Goal: Find specific page/section: Find specific page/section

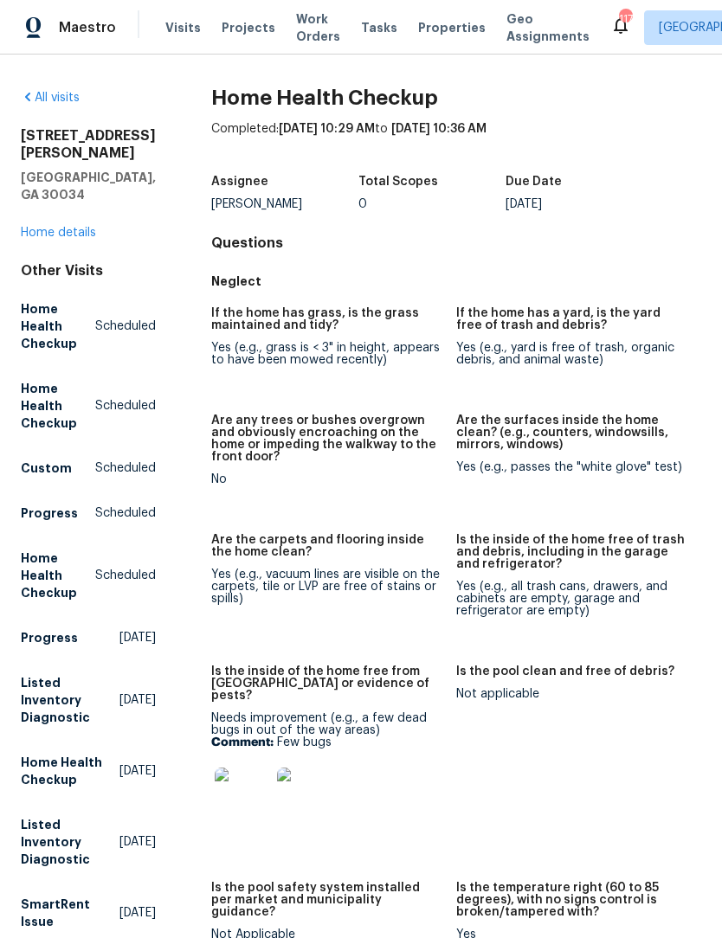
click at [83, 227] on link "Home details" at bounding box center [58, 233] width 75 height 12
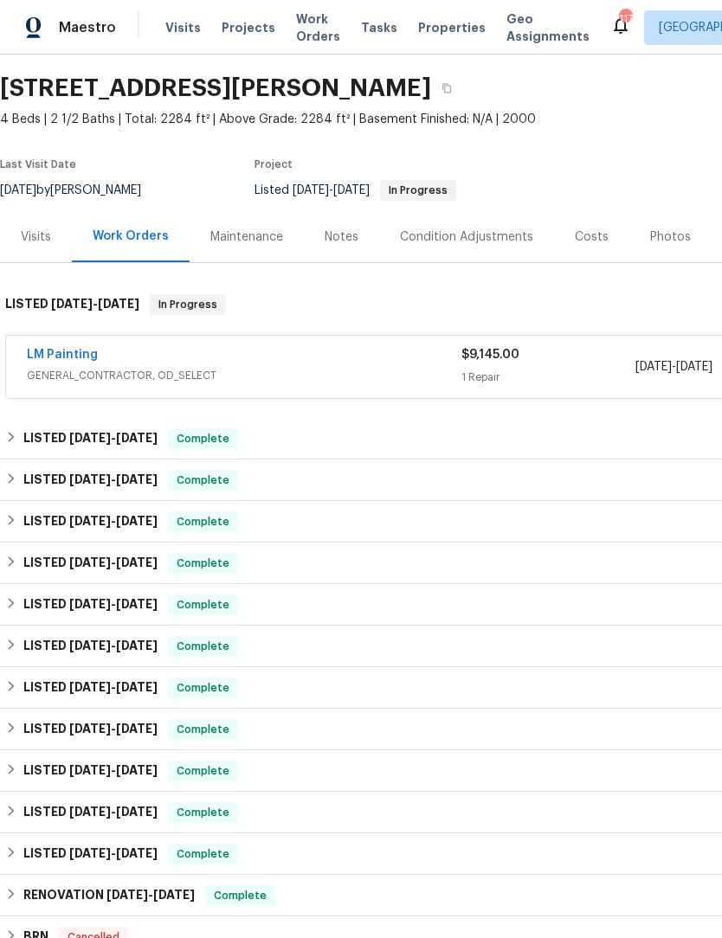
scroll to position [52, 0]
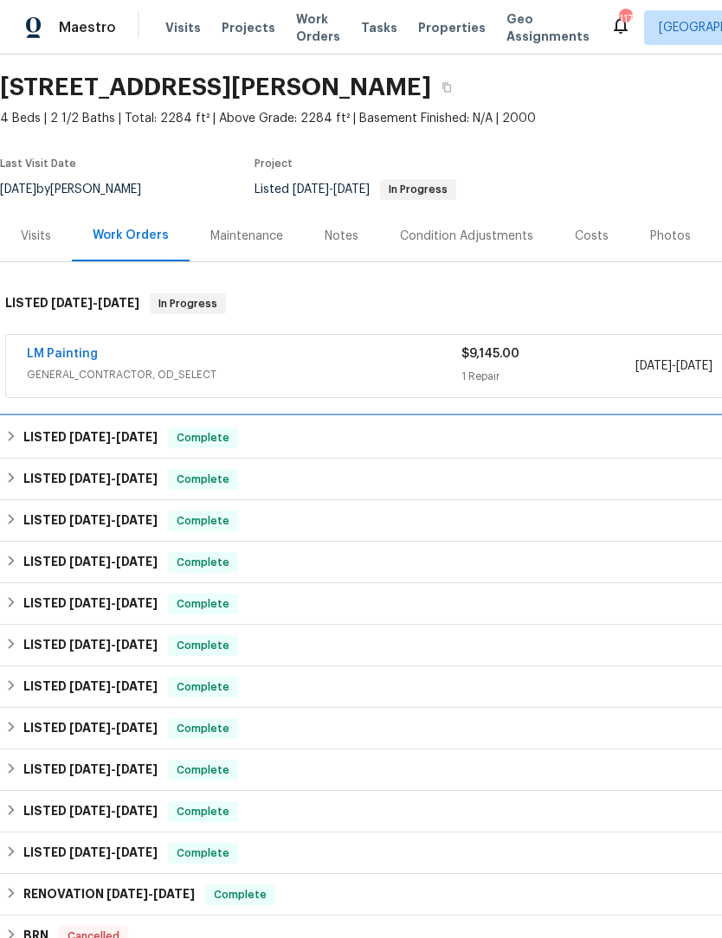
click at [29, 444] on h6 "LISTED 8/13/25 - 8/21/25" at bounding box center [90, 437] width 134 height 21
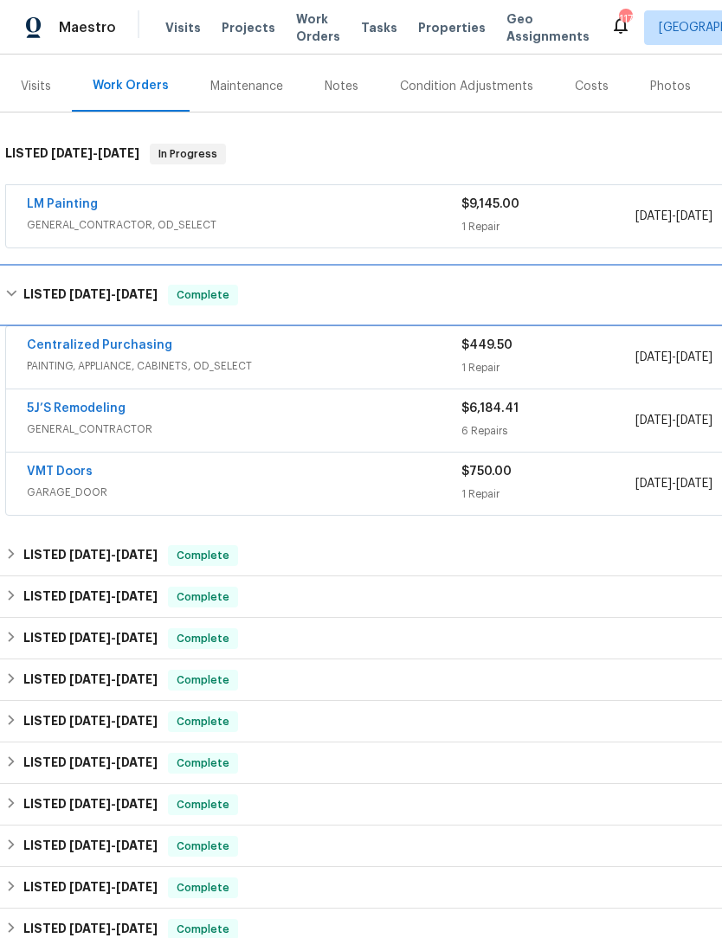
scroll to position [202, 0]
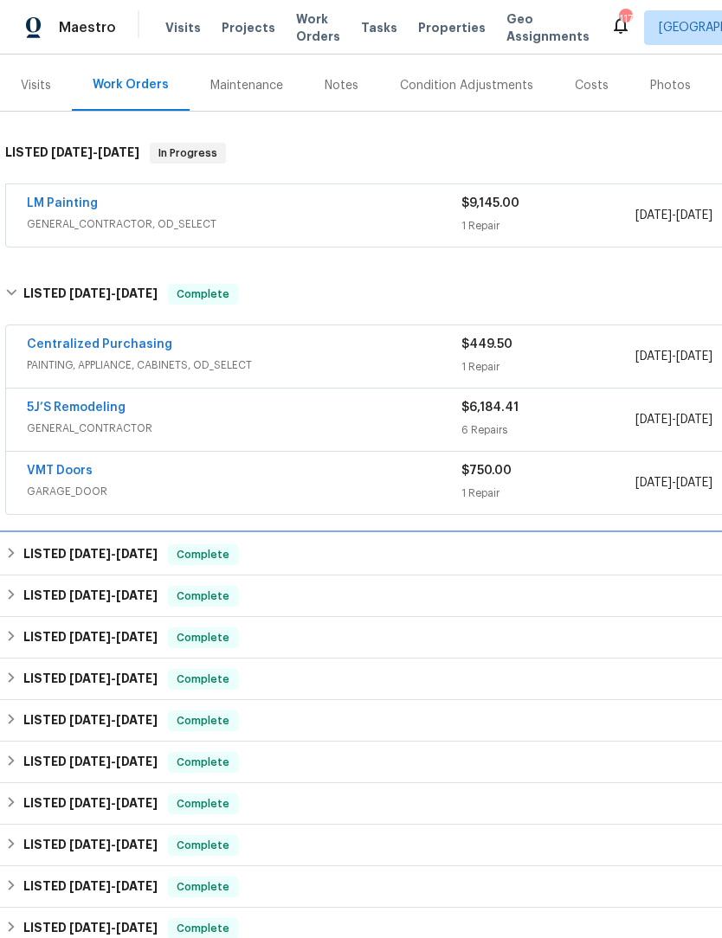
click at [16, 551] on icon at bounding box center [11, 553] width 12 height 12
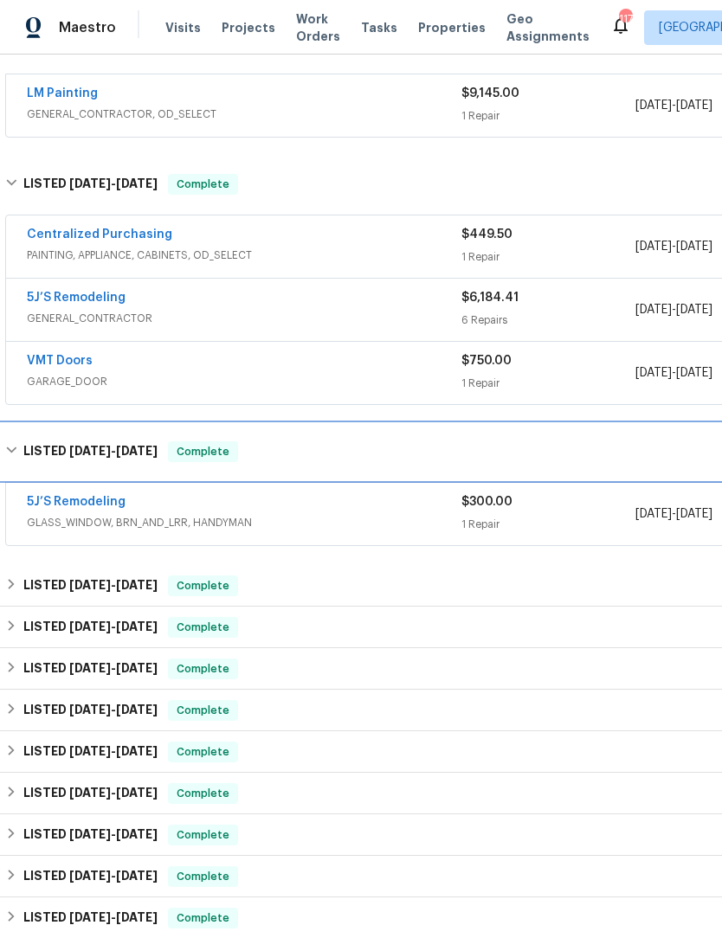
scroll to position [314, 0]
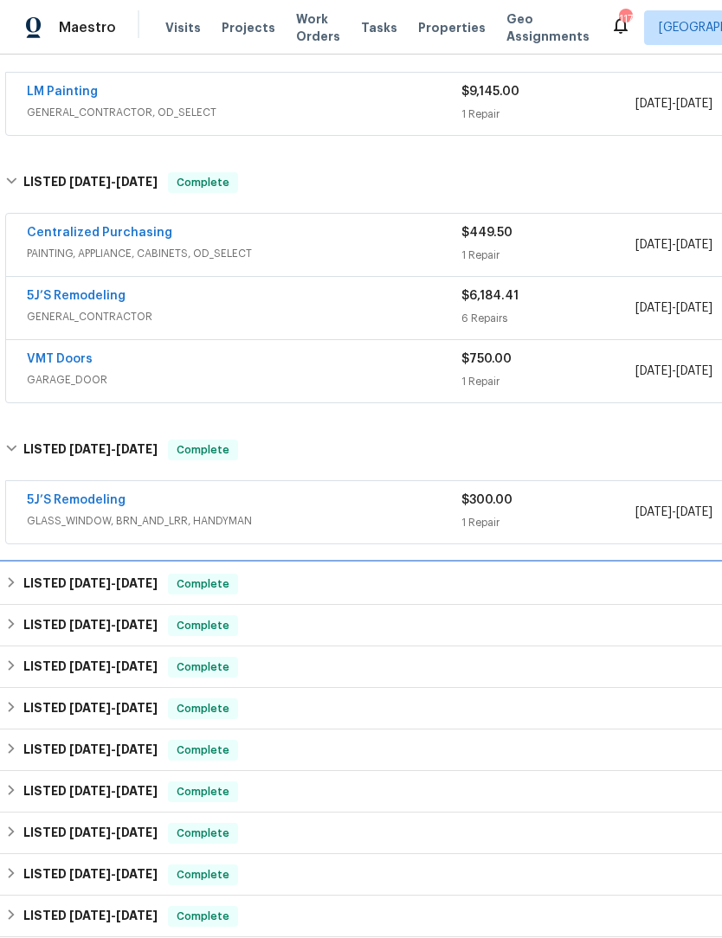
click at [25, 586] on h6 "LISTED 7/23/25 - 7/25/25" at bounding box center [90, 584] width 134 height 21
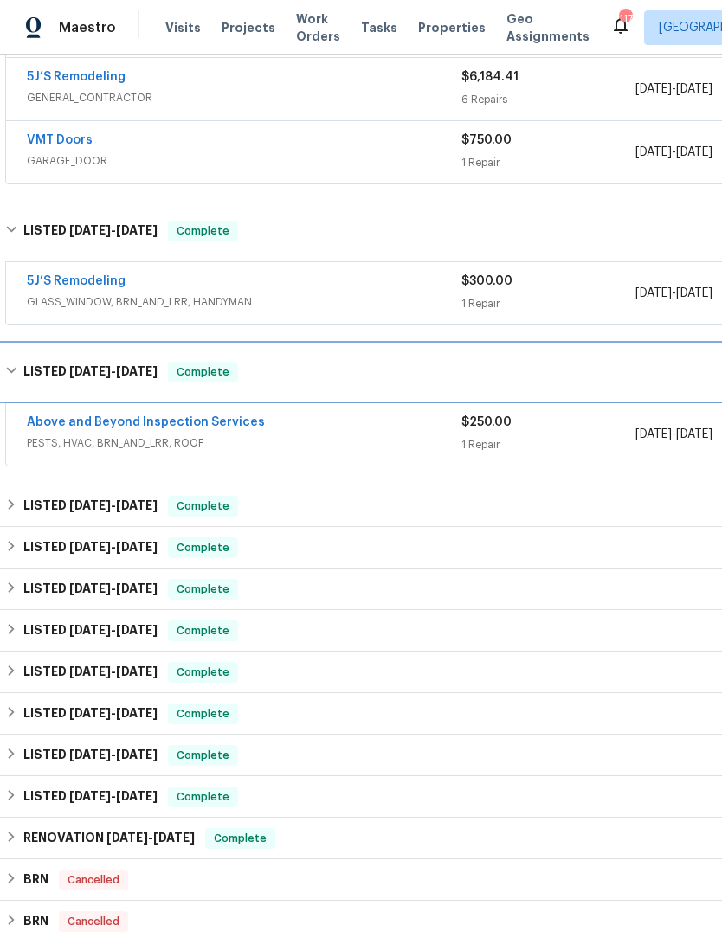
scroll to position [533, 0]
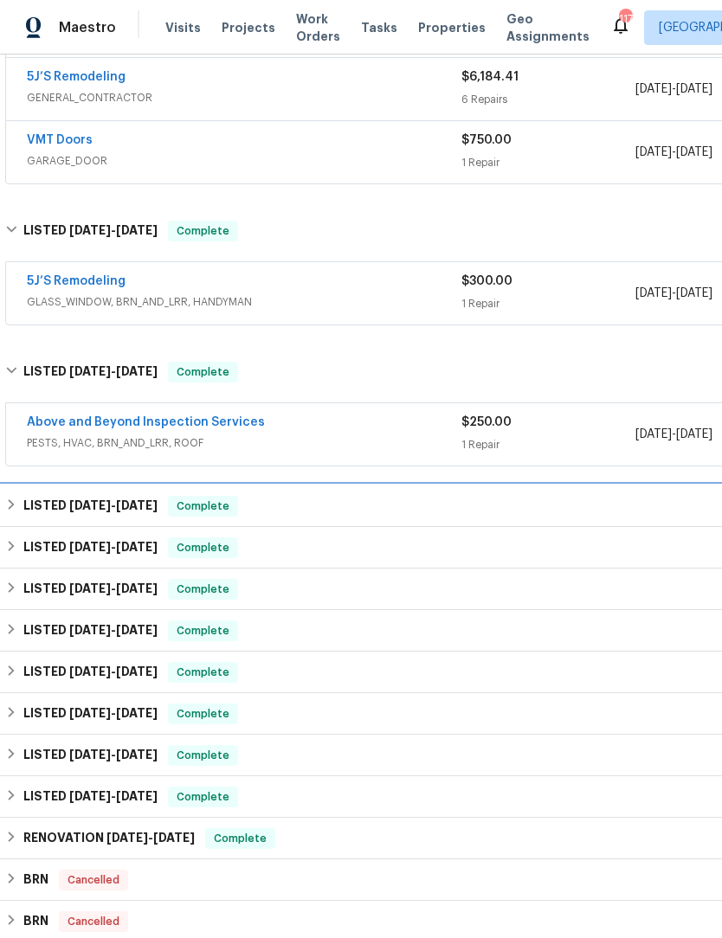
click at [23, 509] on h6 "LISTED 6/2/25 - 6/3/25" at bounding box center [90, 506] width 134 height 21
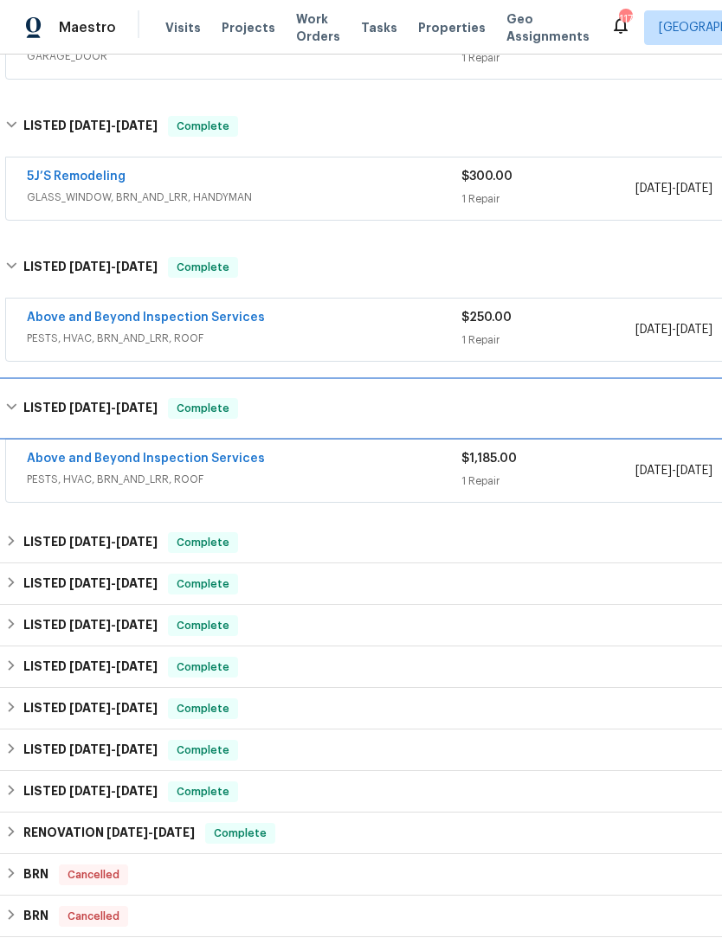
scroll to position [643, 1]
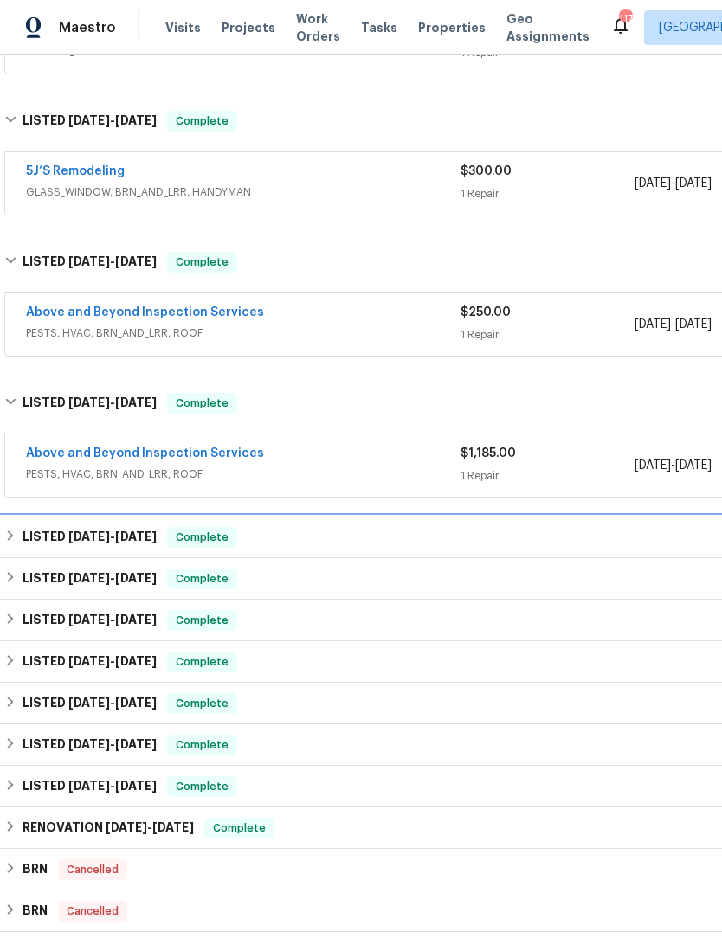
click at [19, 551] on div "LISTED 3/18/25 - 3/20/25 Complete" at bounding box center [488, 538] width 978 height 42
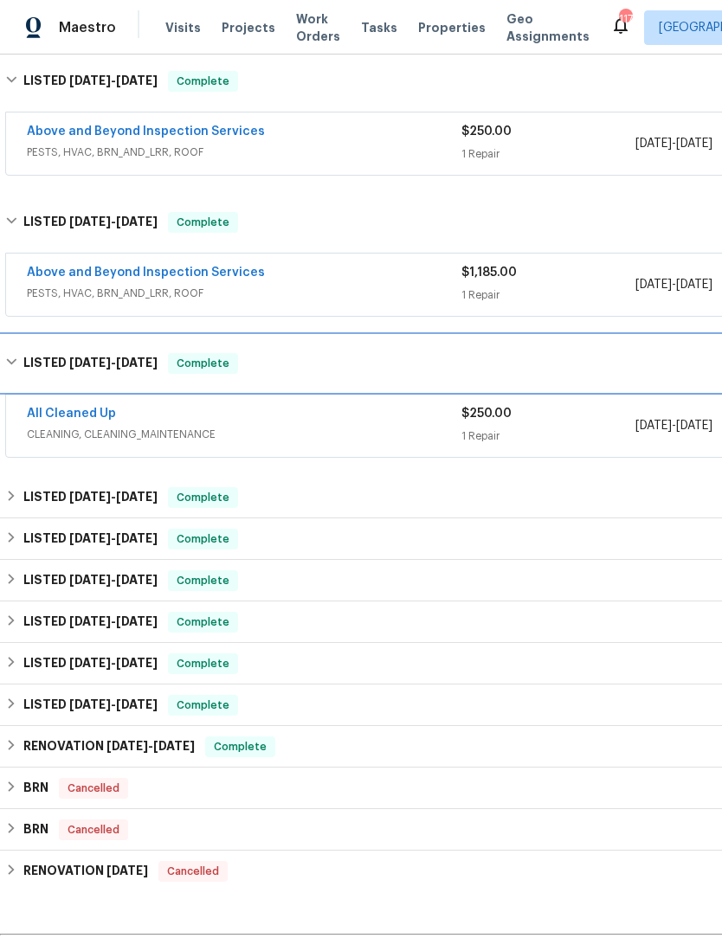
scroll to position [826, 0]
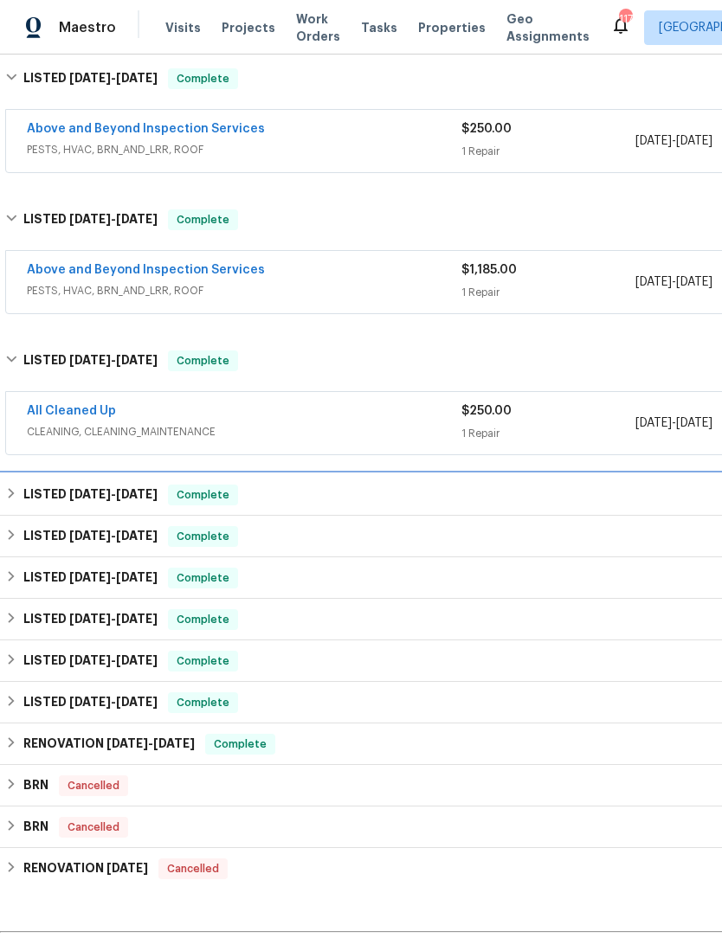
click at [23, 495] on h6 "LISTED 3/14/25 - 3/17/25" at bounding box center [90, 495] width 134 height 21
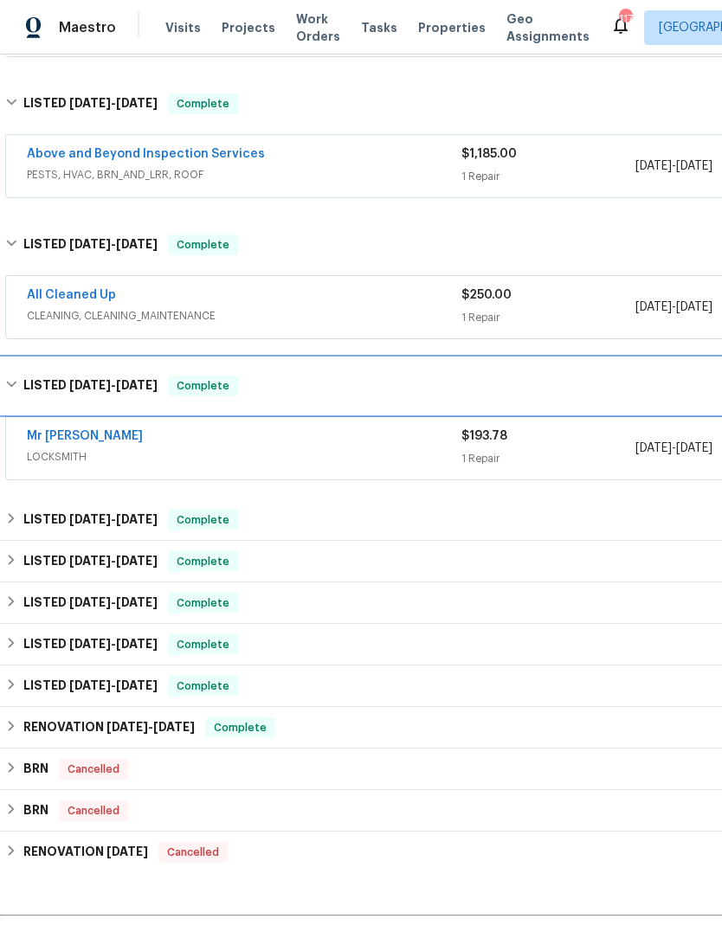
scroll to position [941, 0]
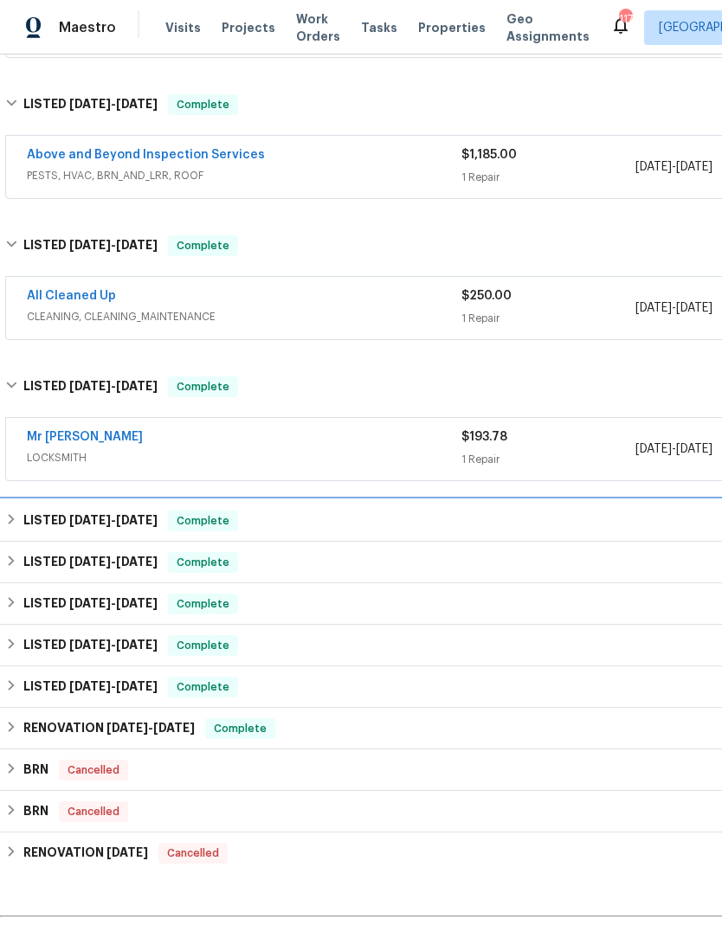
click at [25, 518] on h6 "LISTED 3/4/25 - 3/5/25" at bounding box center [90, 521] width 134 height 21
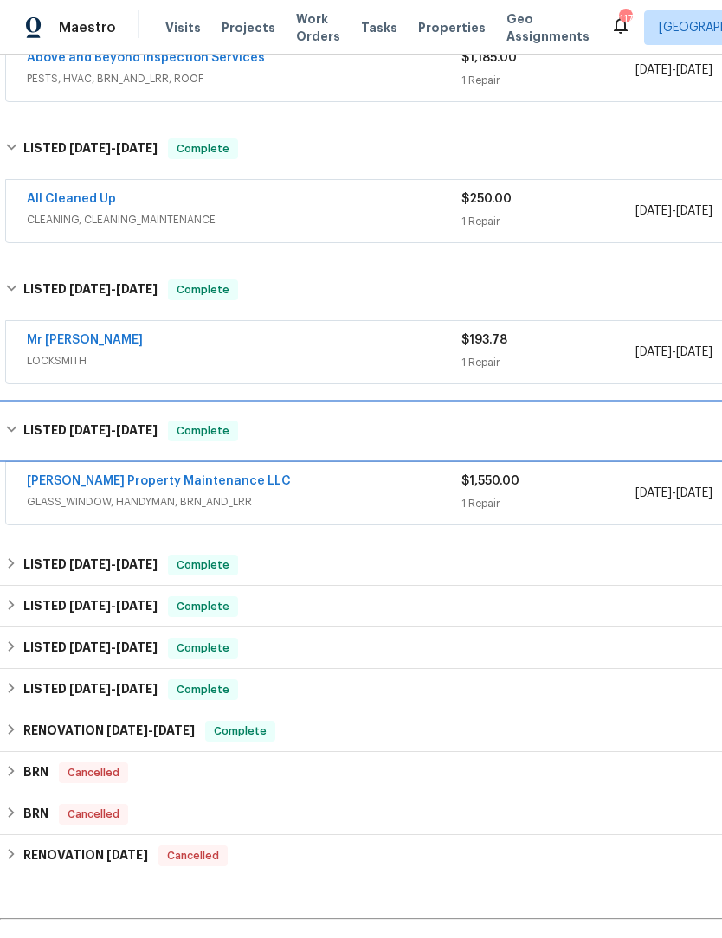
scroll to position [1037, 0]
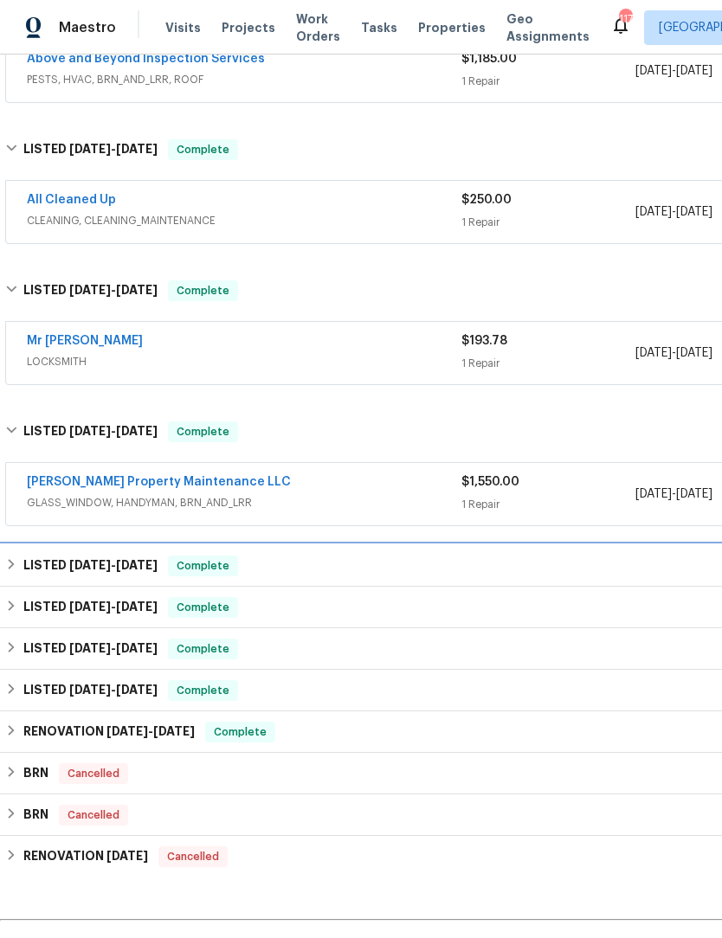
click at [26, 575] on h6 "LISTED 2/9/25 - 2/11/25" at bounding box center [90, 566] width 134 height 21
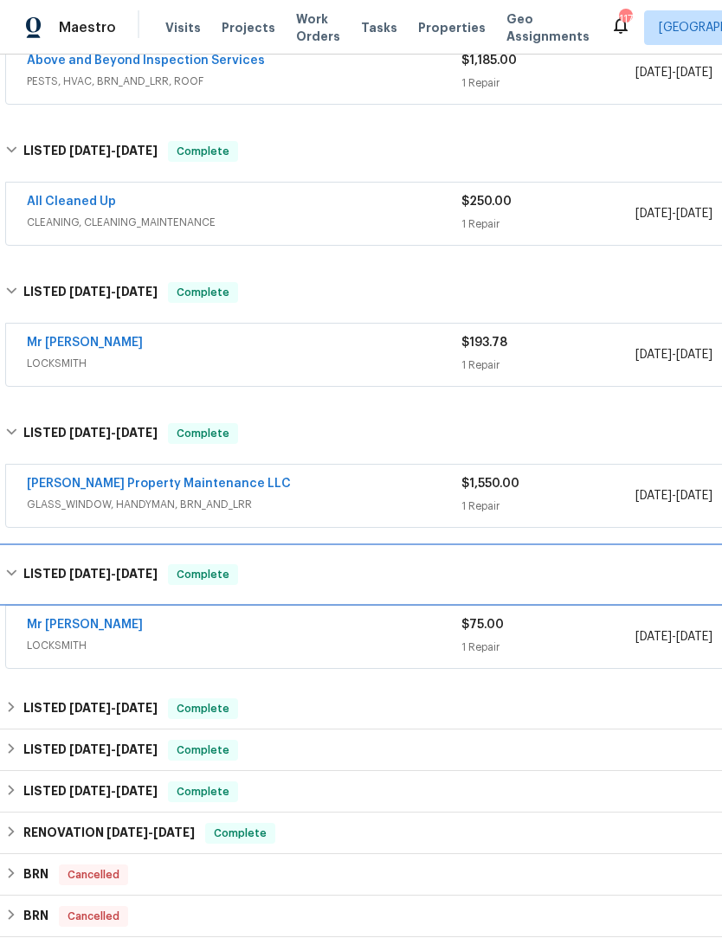
scroll to position [1031, 0]
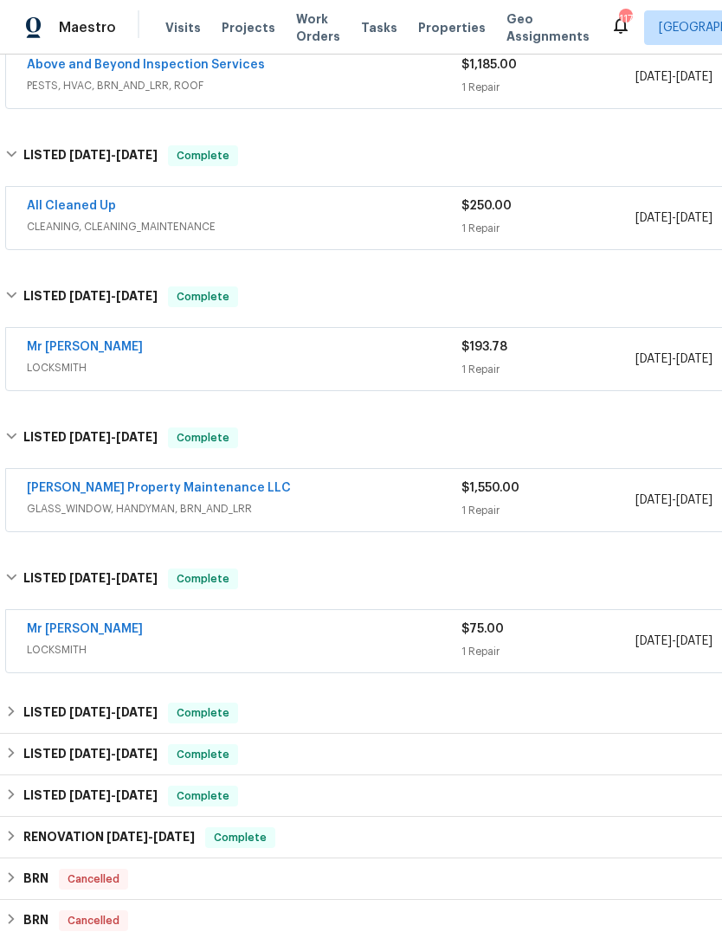
click at [82, 492] on link "Glen Property Maintenance LLC" at bounding box center [159, 488] width 264 height 12
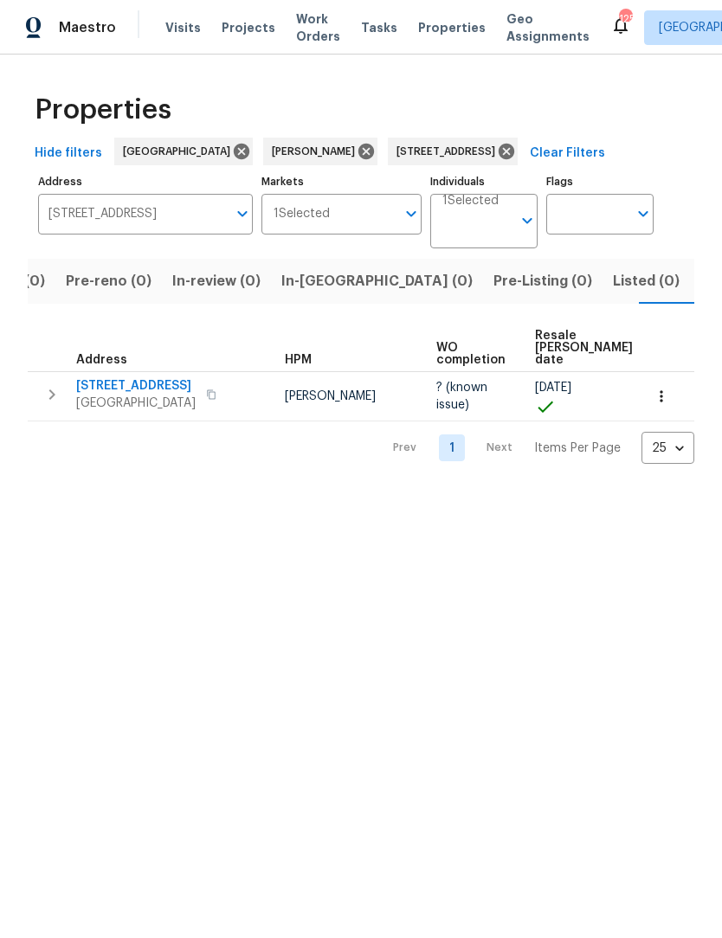
scroll to position [0, 106]
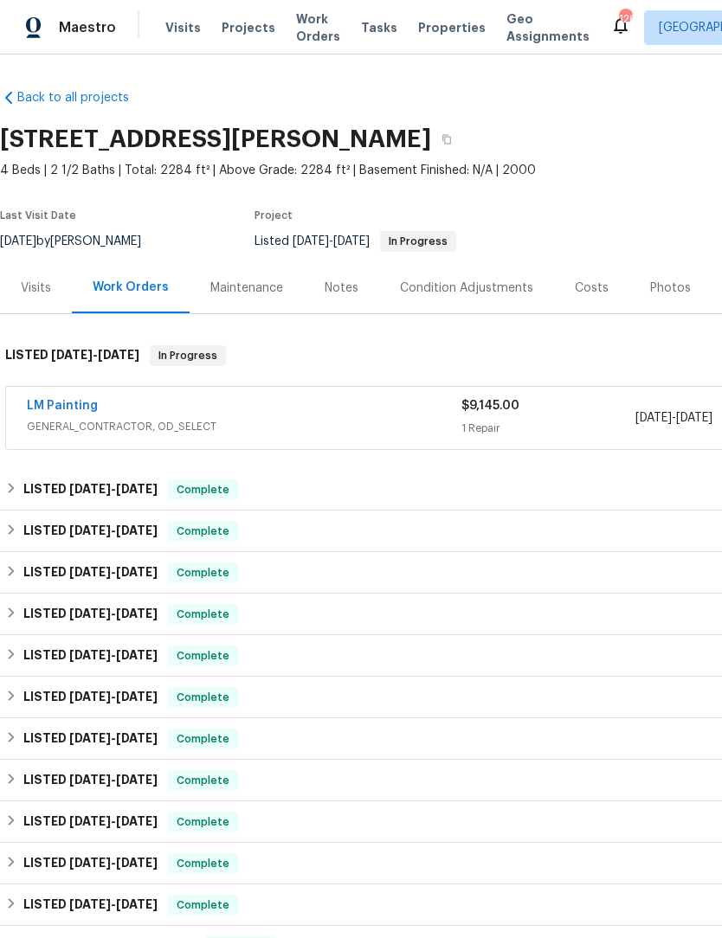
click at [89, 408] on link "LM Painting" at bounding box center [62, 406] width 71 height 12
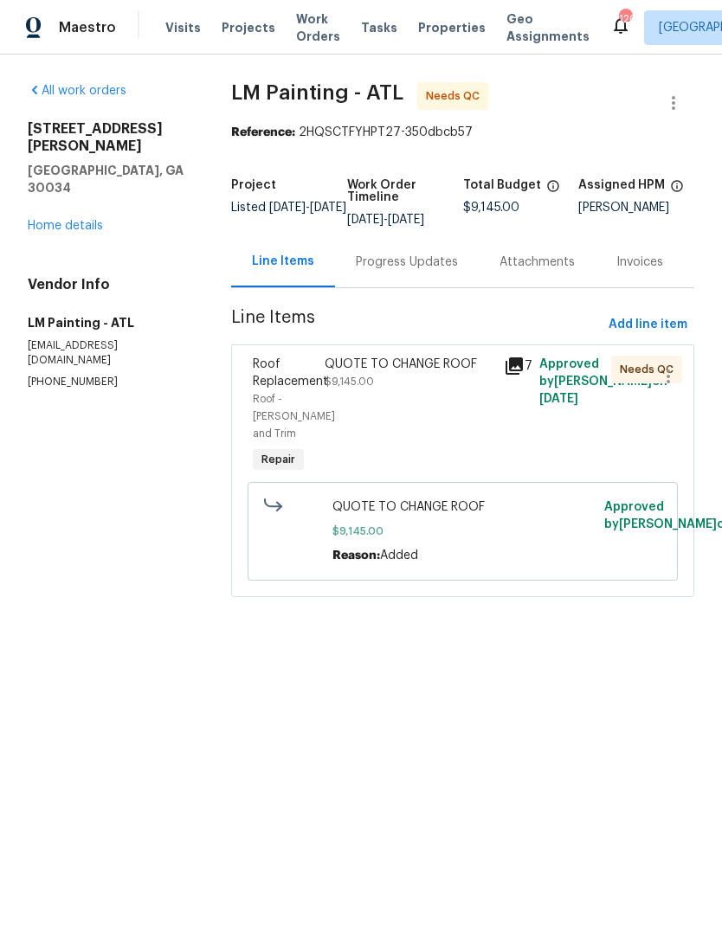
click at [100, 220] on link "Home details" at bounding box center [65, 226] width 75 height 12
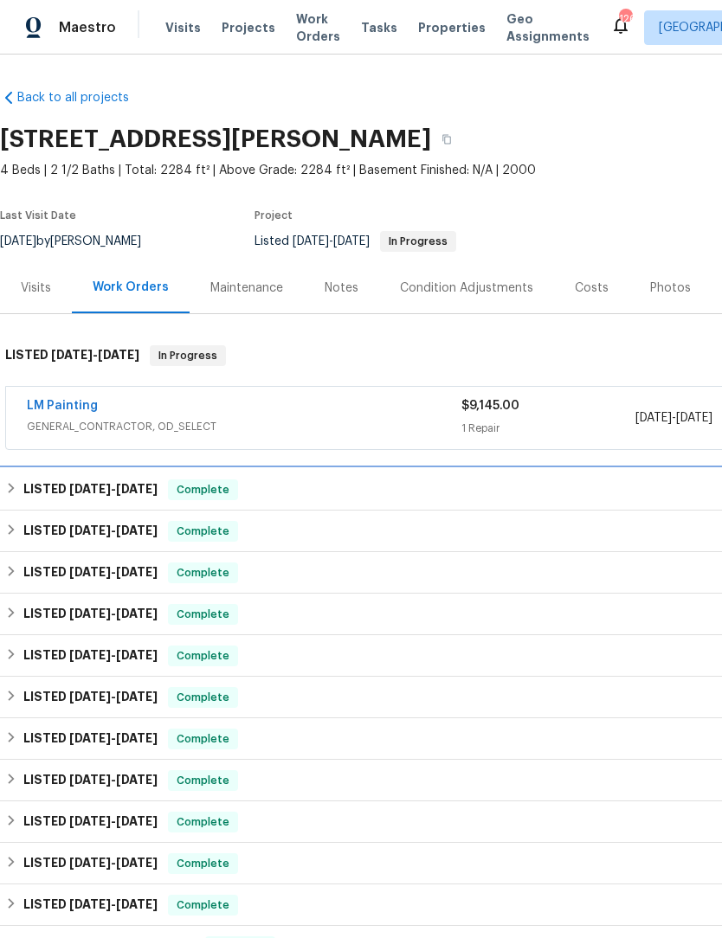
click at [19, 491] on div "LISTED 8/13/25 - 8/21/25 Complete" at bounding box center [488, 489] width 967 height 21
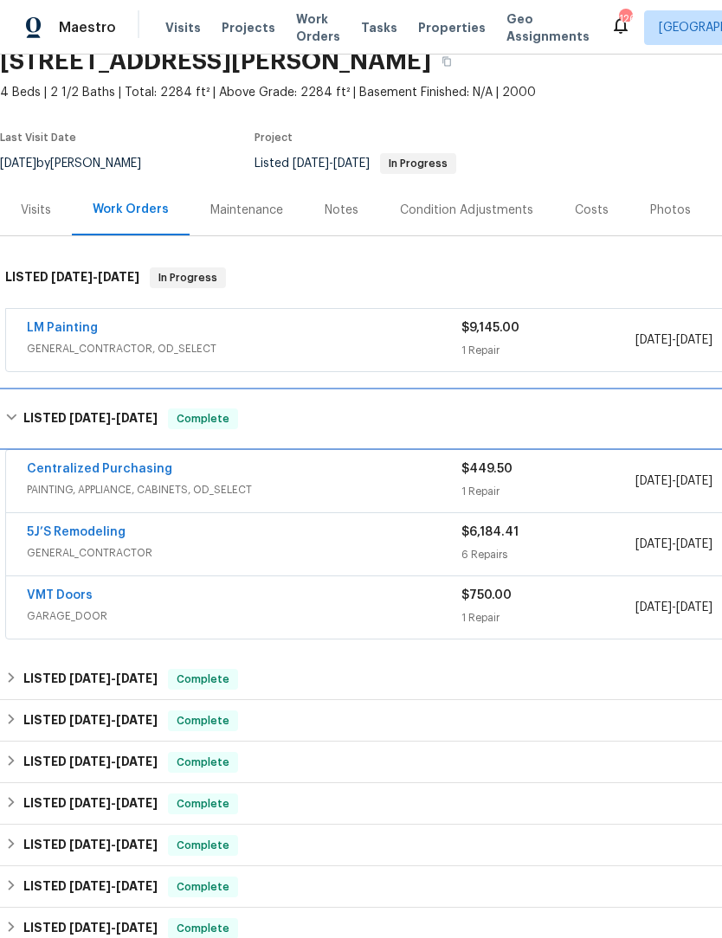
scroll to position [98, 1]
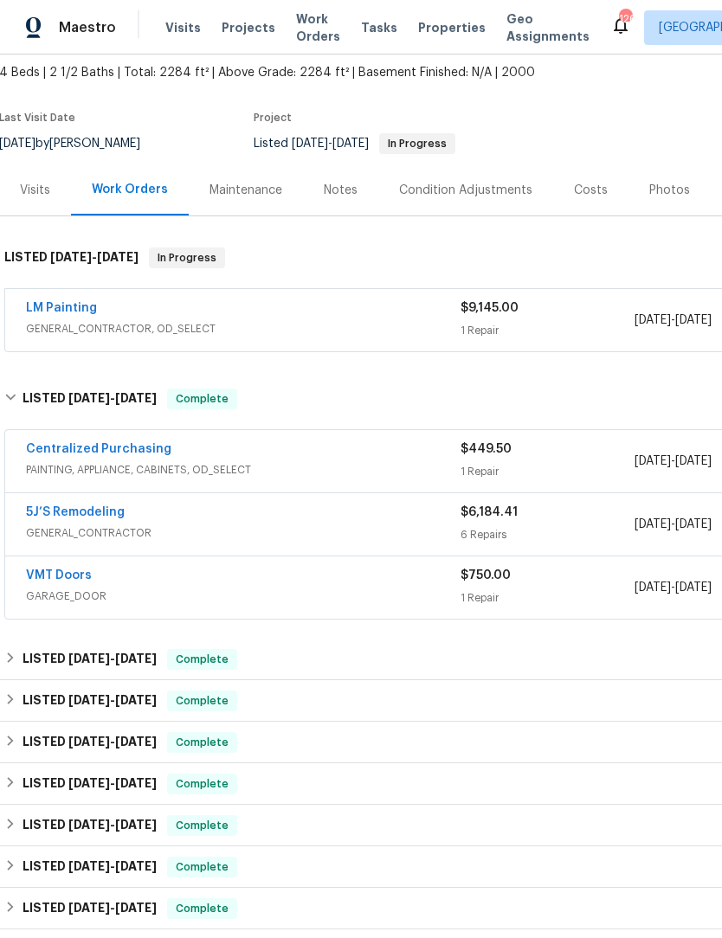
click at [61, 515] on link "5J’S Remodeling" at bounding box center [75, 512] width 99 height 12
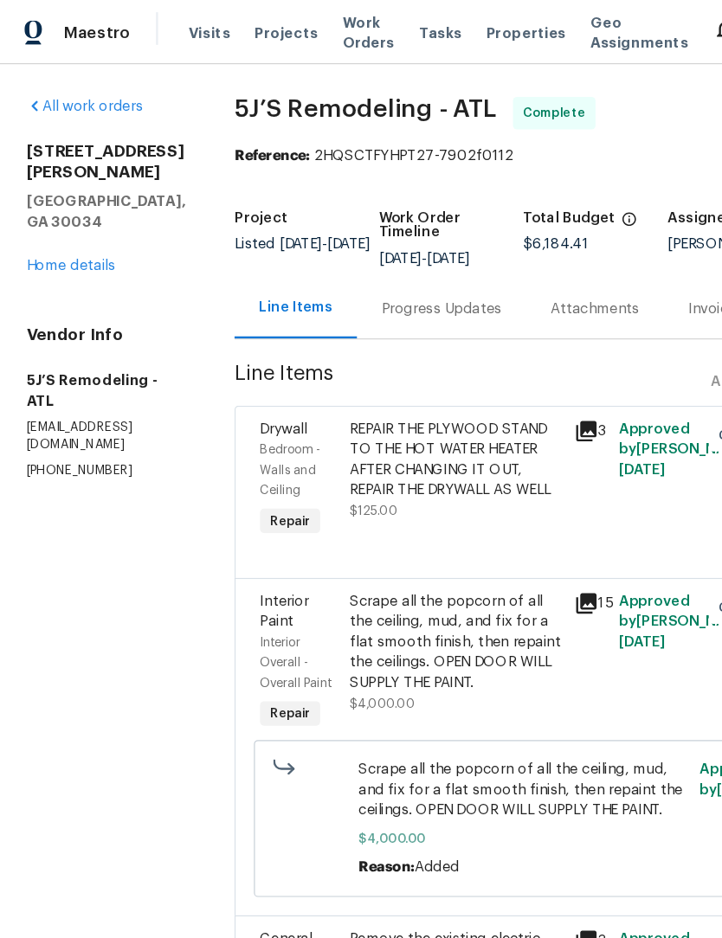
click at [53, 220] on link "Home details" at bounding box center [65, 226] width 75 height 12
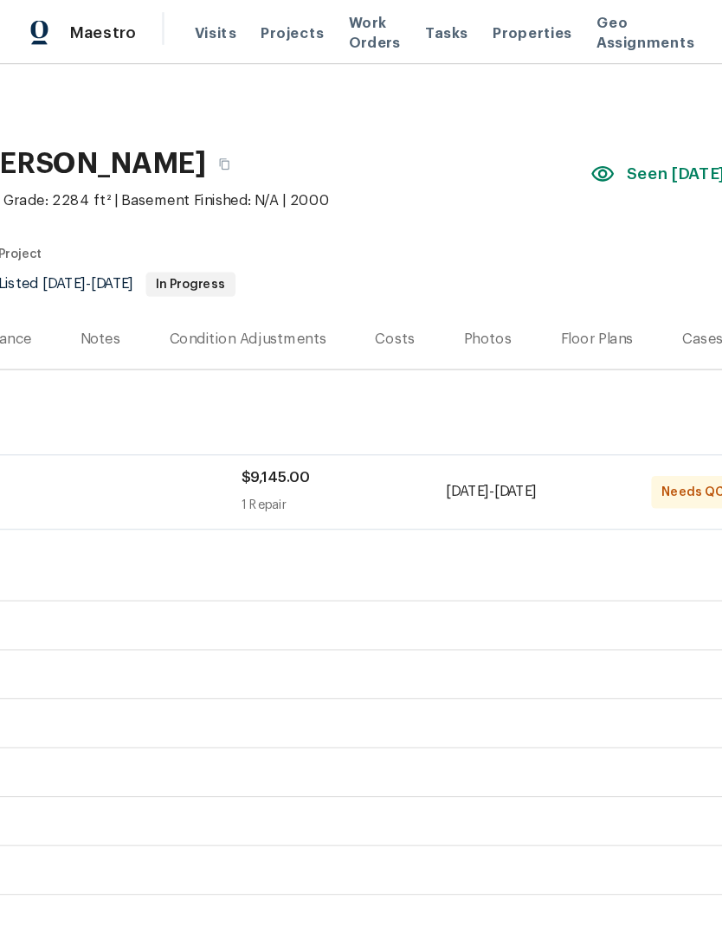
scroll to position [0, 256]
click at [503, 279] on div "Floor Plans" at bounding box center [506, 287] width 61 height 17
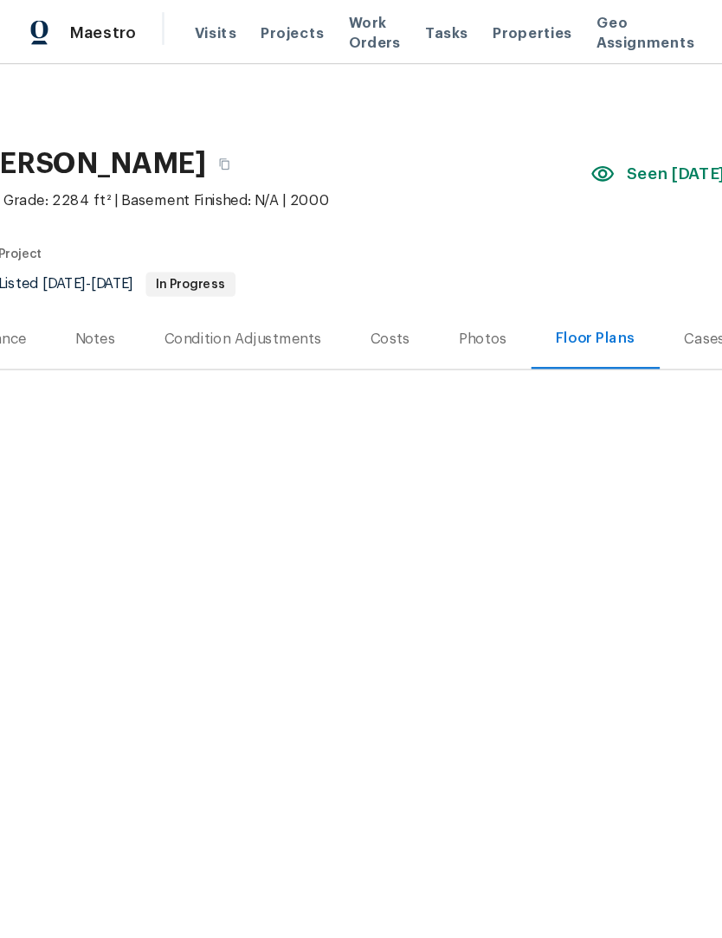
click at [502, 279] on div "Floor Plans" at bounding box center [505, 287] width 67 height 17
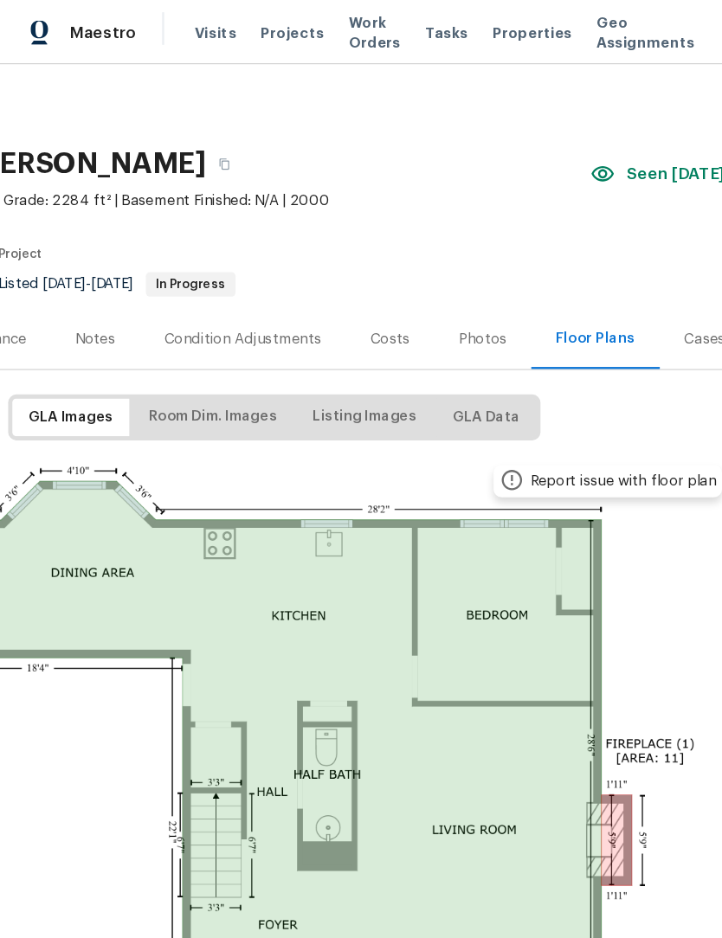
click at [408, 294] on div "Photos" at bounding box center [409, 287] width 41 height 17
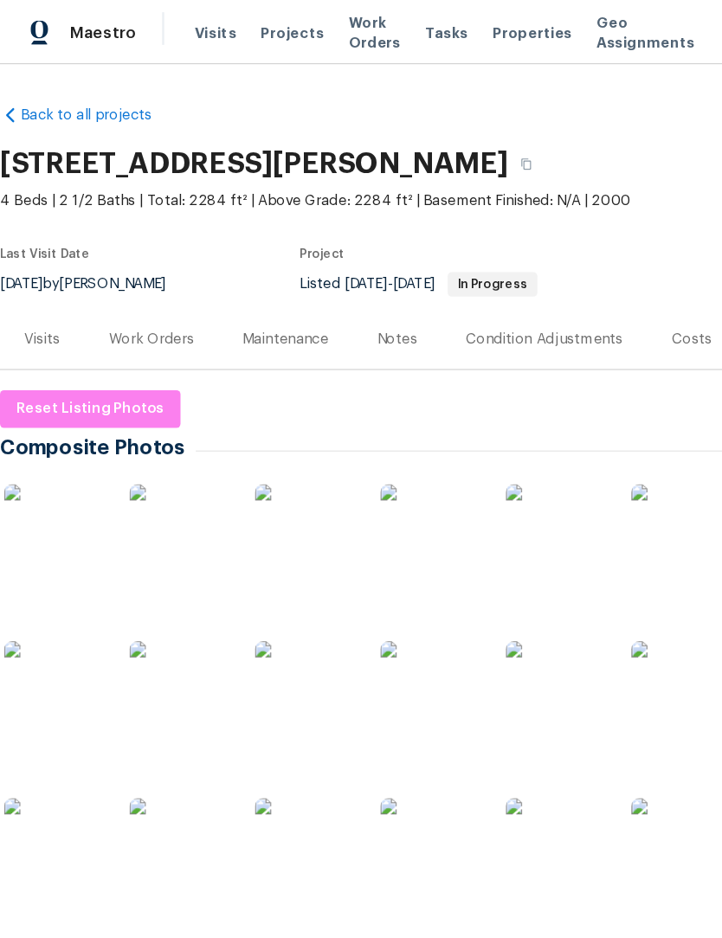
click at [597, 220] on section "4024 Waldrop Hills Dr, Decatur, GA 30034 4 Beds | 2 1/2 Baths | Total: 2284 ft²…" at bounding box center [489, 189] width 978 height 145
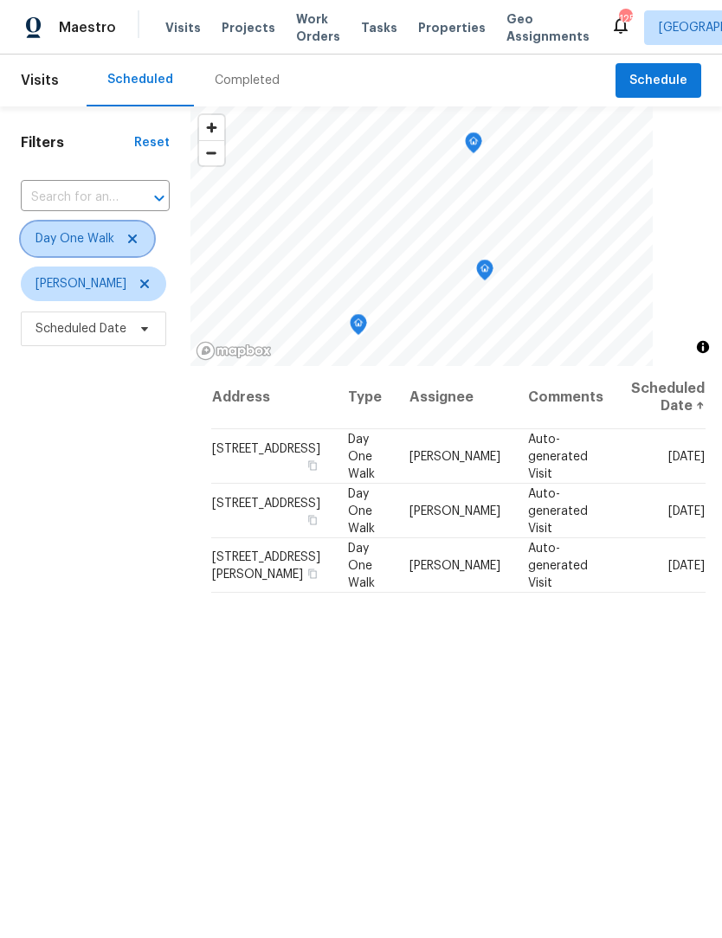
click at [132, 246] on icon at bounding box center [132, 239] width 14 height 14
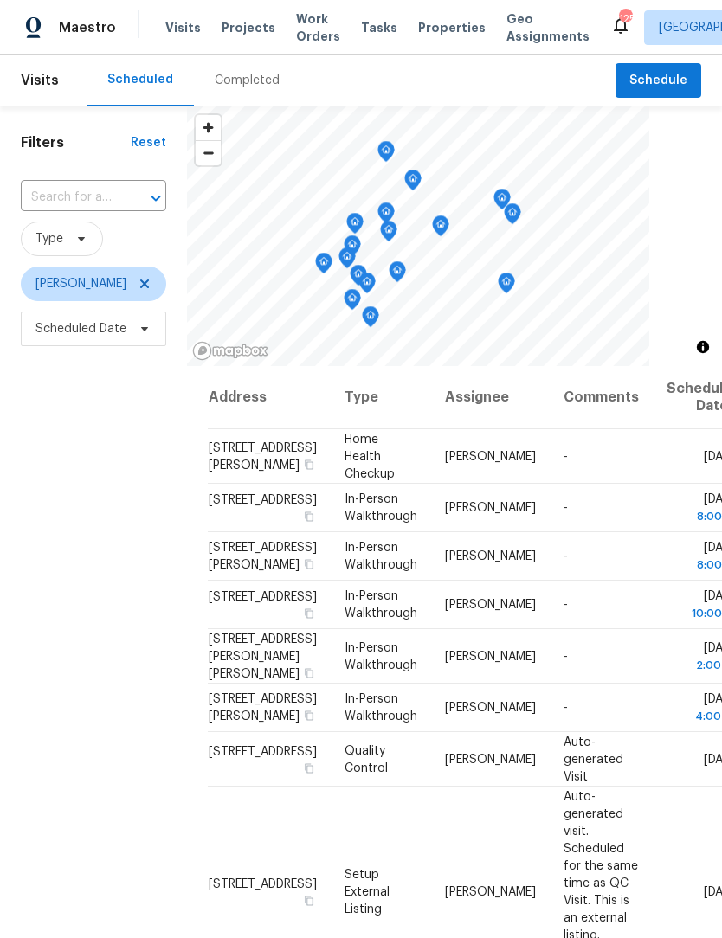
click at [254, 86] on div "Completed" at bounding box center [247, 80] width 65 height 17
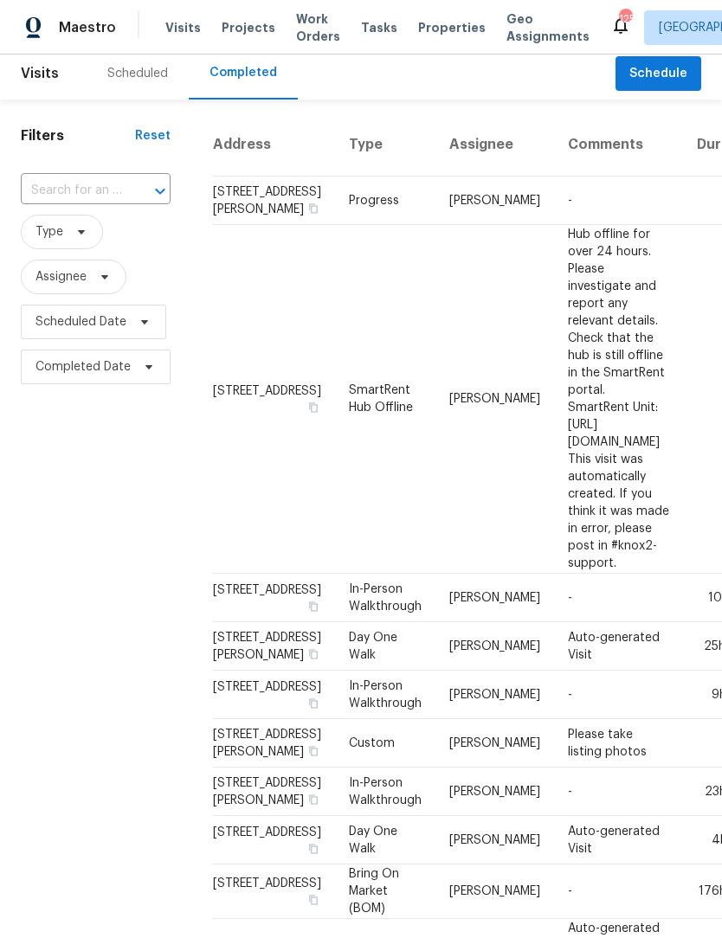
scroll to position [3, 0]
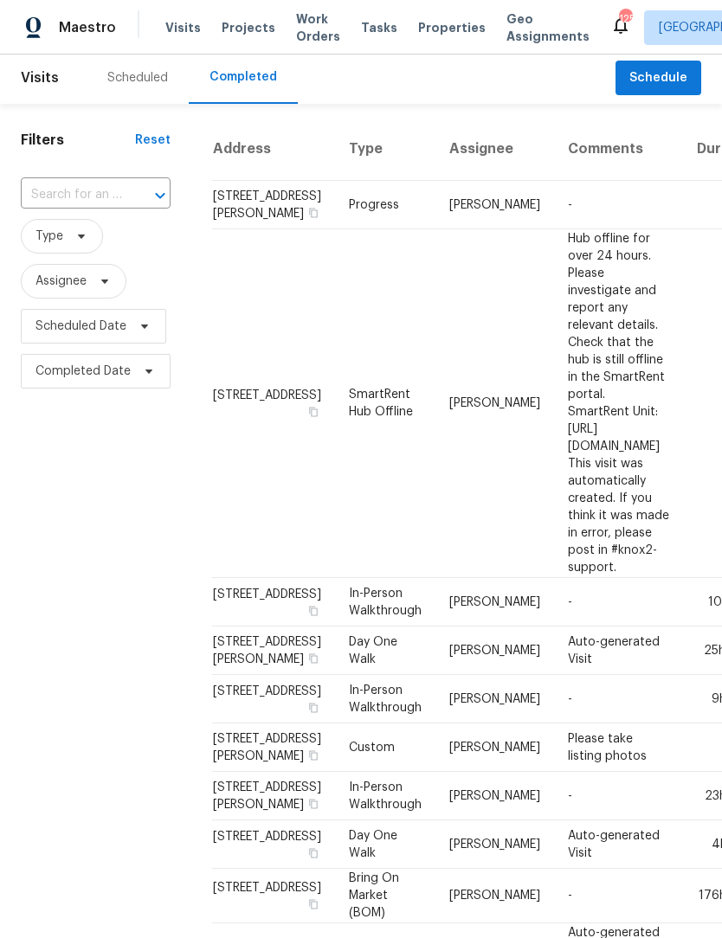
click at [118, 188] on input "text" at bounding box center [71, 195] width 101 height 27
type input "4024"
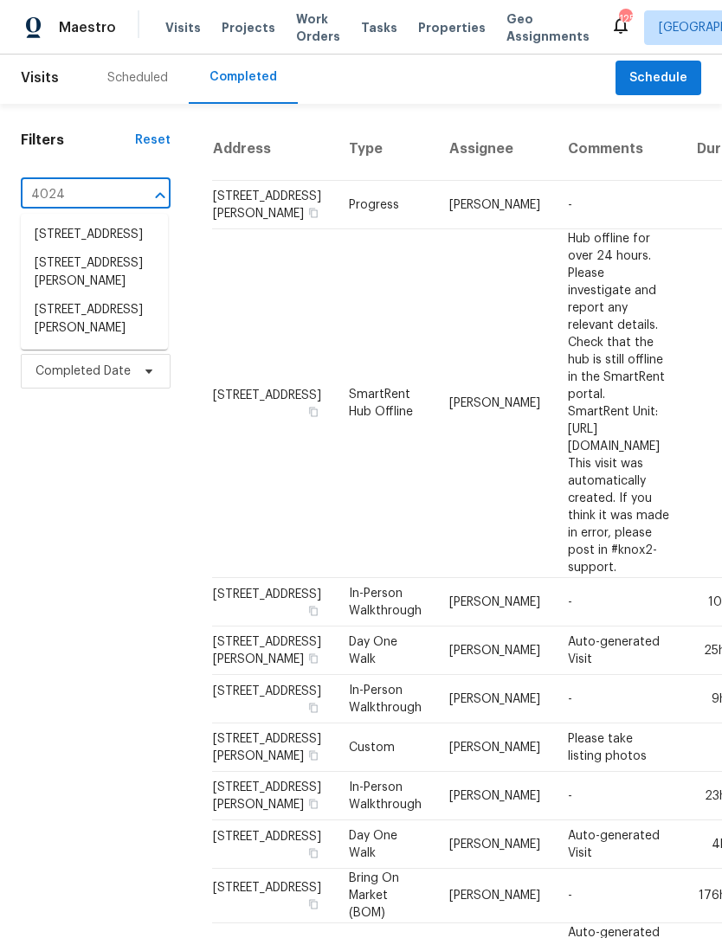
click at [126, 343] on li "4024 Waldrop Hills Dr, Decatur, GA 30034" at bounding box center [94, 319] width 147 height 47
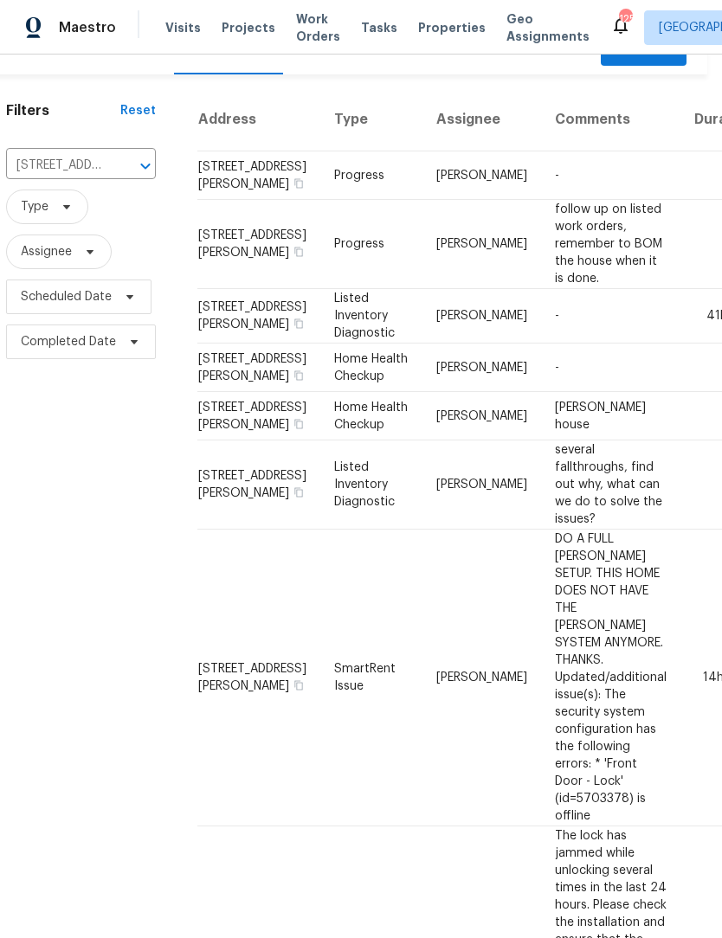
scroll to position [32, 16]
click at [421, 344] on td "Anthony Gouldthorp" at bounding box center [480, 316] width 119 height 55
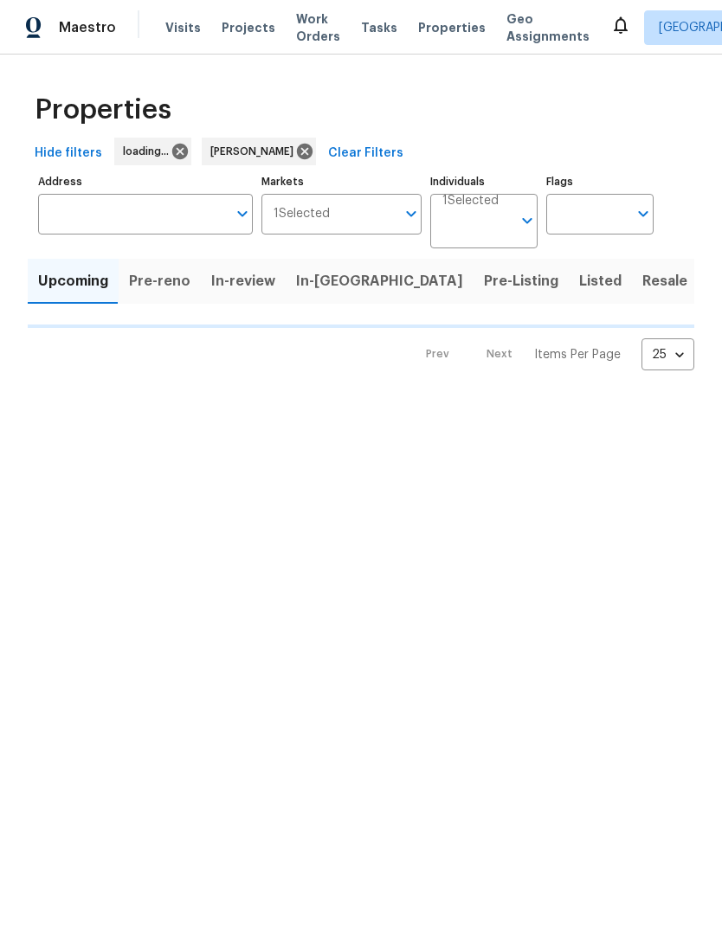
click at [151, 211] on input "Address" at bounding box center [132, 214] width 189 height 41
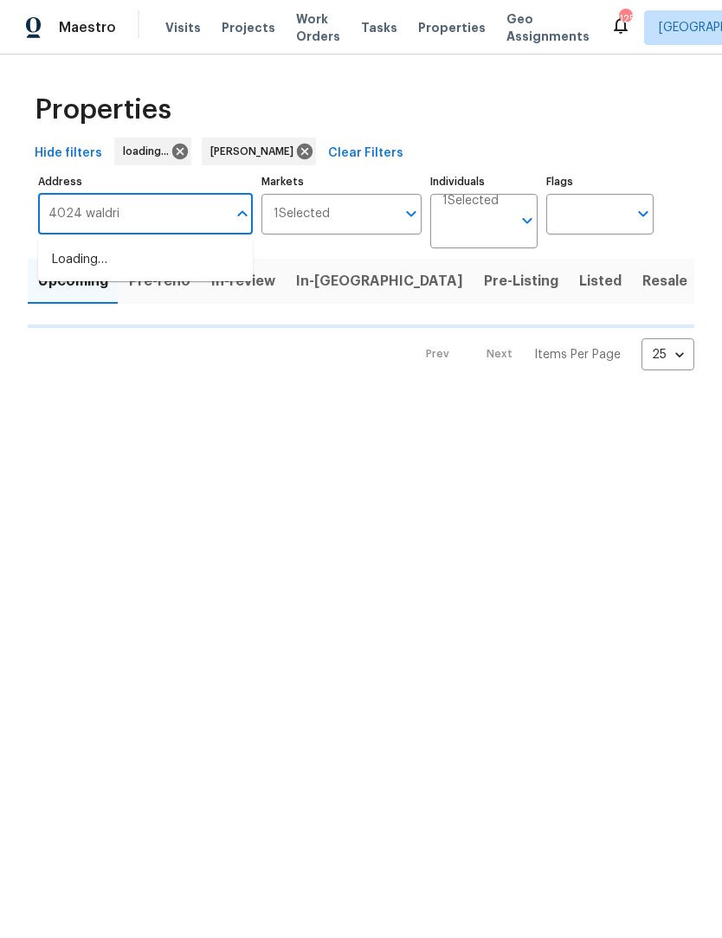
type input "4024 [PERSON_NAME]"
click at [297, 151] on icon at bounding box center [305, 152] width 16 height 16
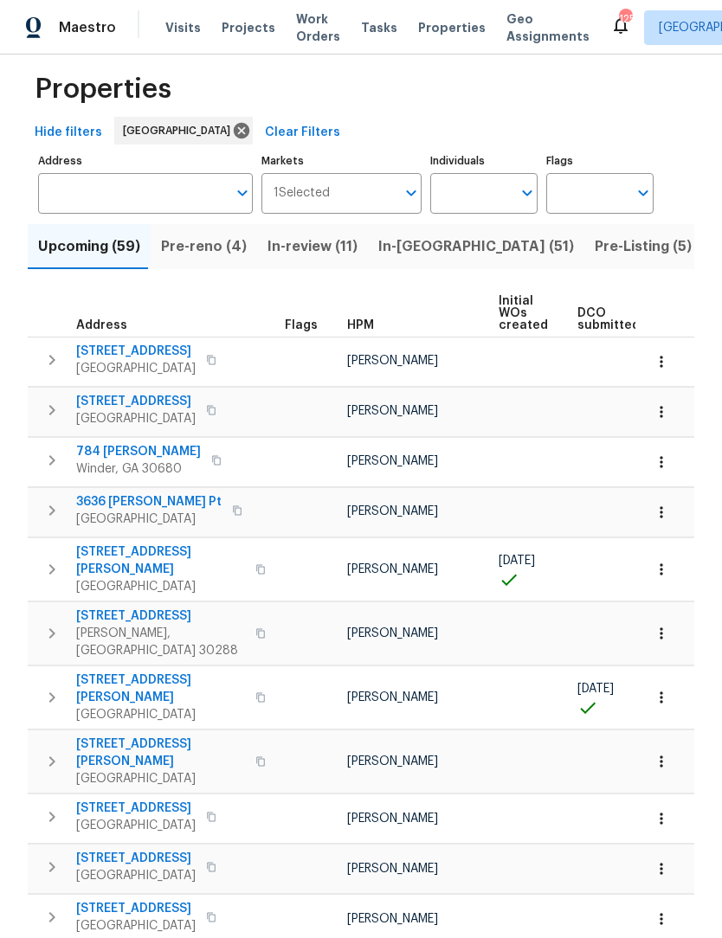
scroll to position [22, 0]
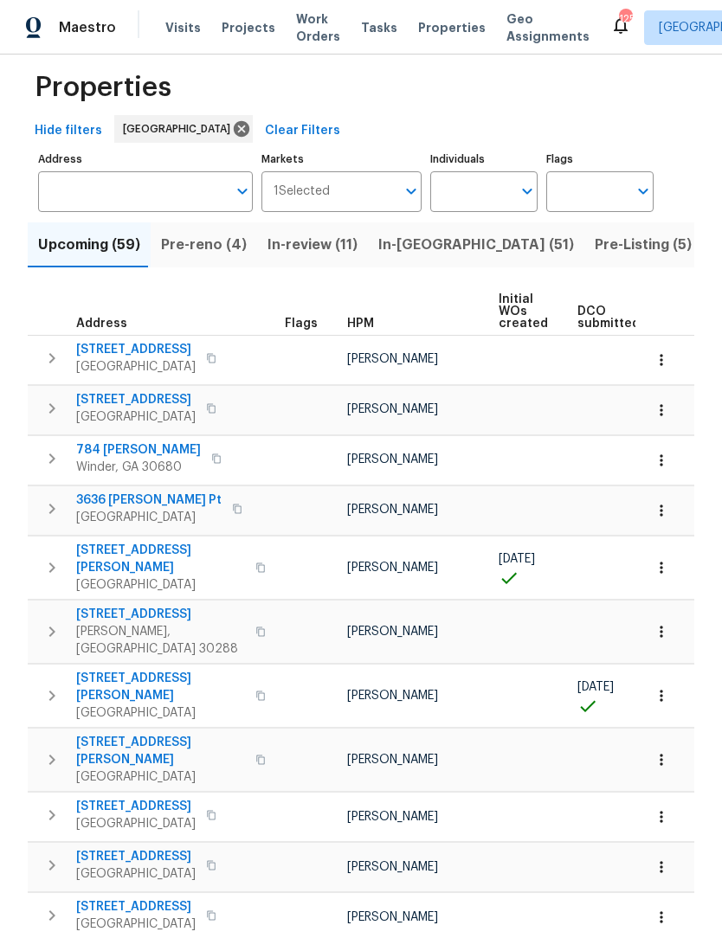
click at [176, 198] on input "Address" at bounding box center [132, 191] width 189 height 41
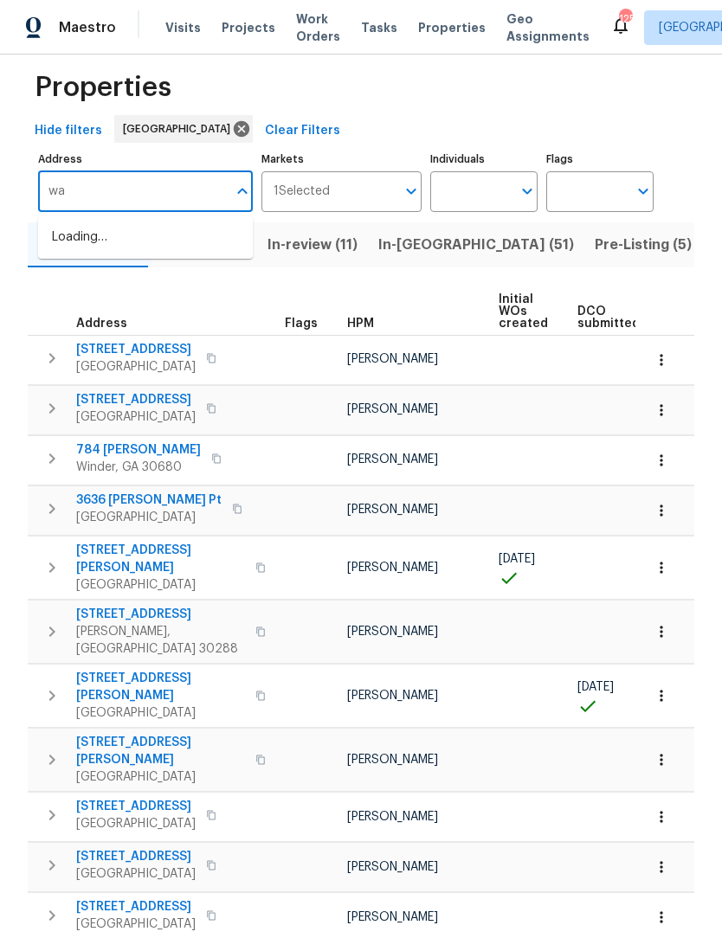
type input "w"
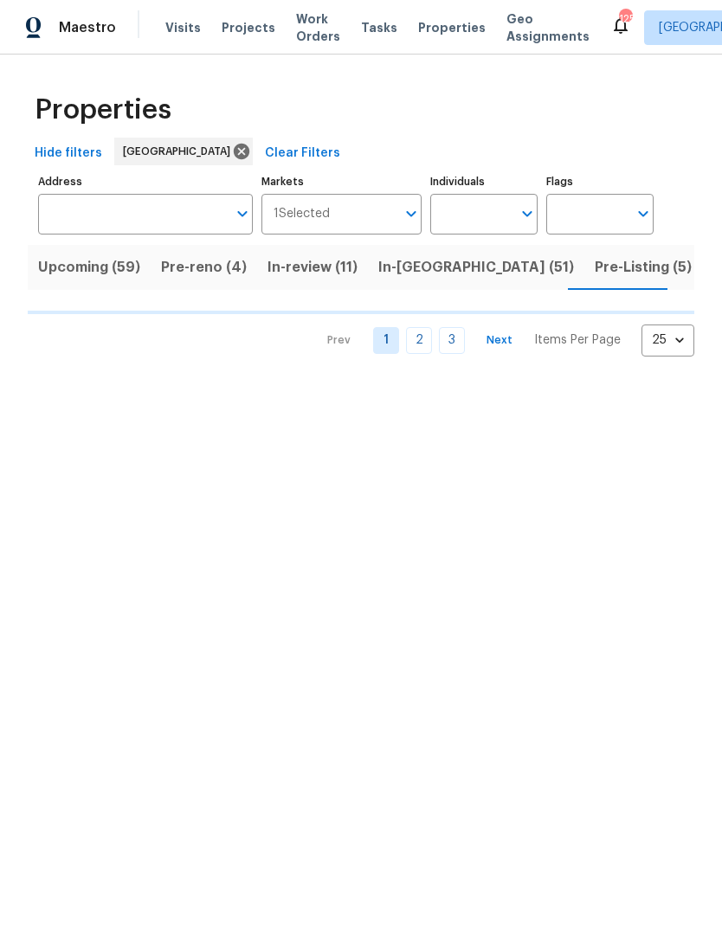
click at [178, 219] on input "Address" at bounding box center [132, 214] width 189 height 41
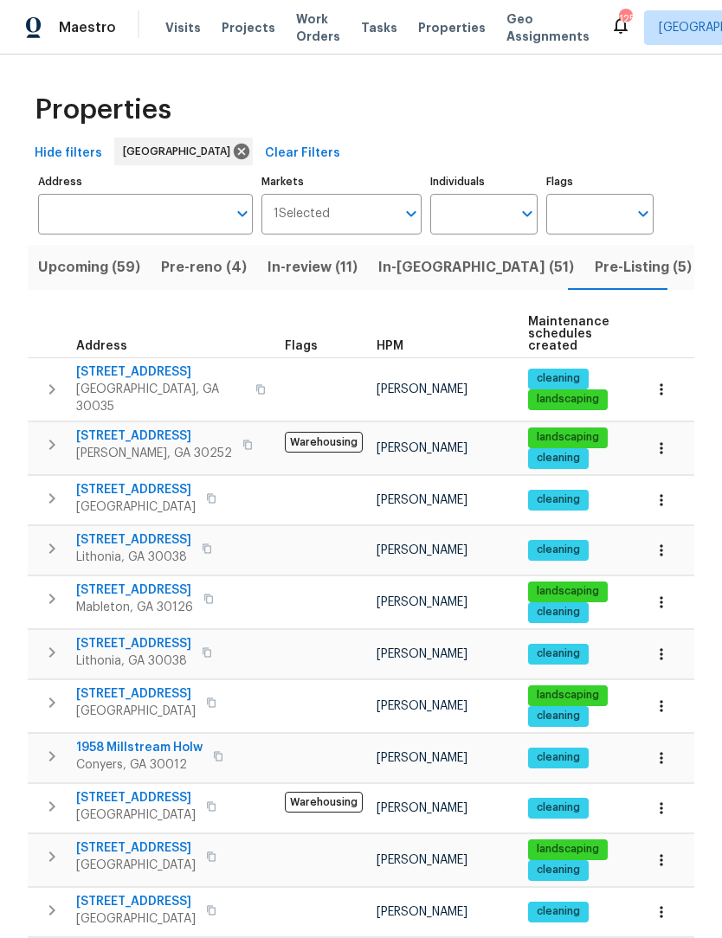
click at [191, 212] on input "Address" at bounding box center [132, 214] width 189 height 41
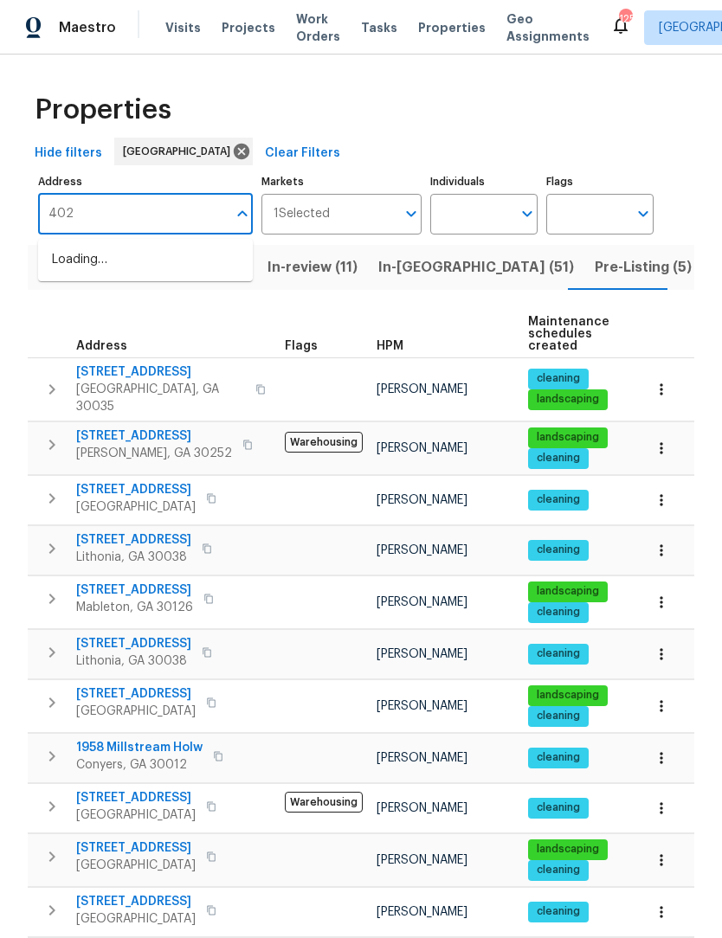
type input "4024"
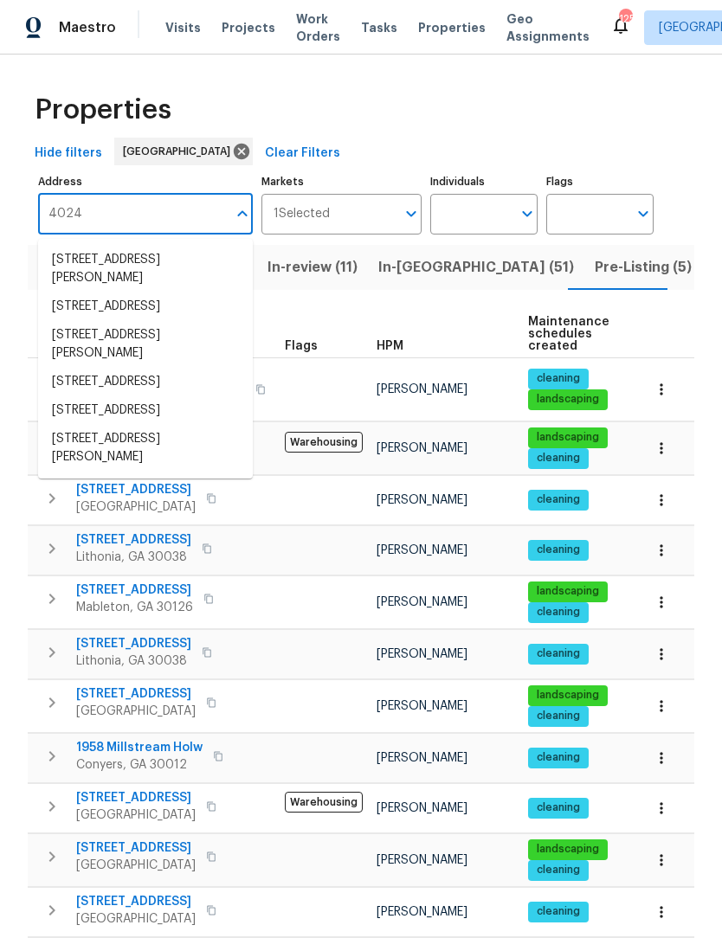
click at [167, 470] on li "[STREET_ADDRESS][PERSON_NAME]" at bounding box center [145, 448] width 215 height 47
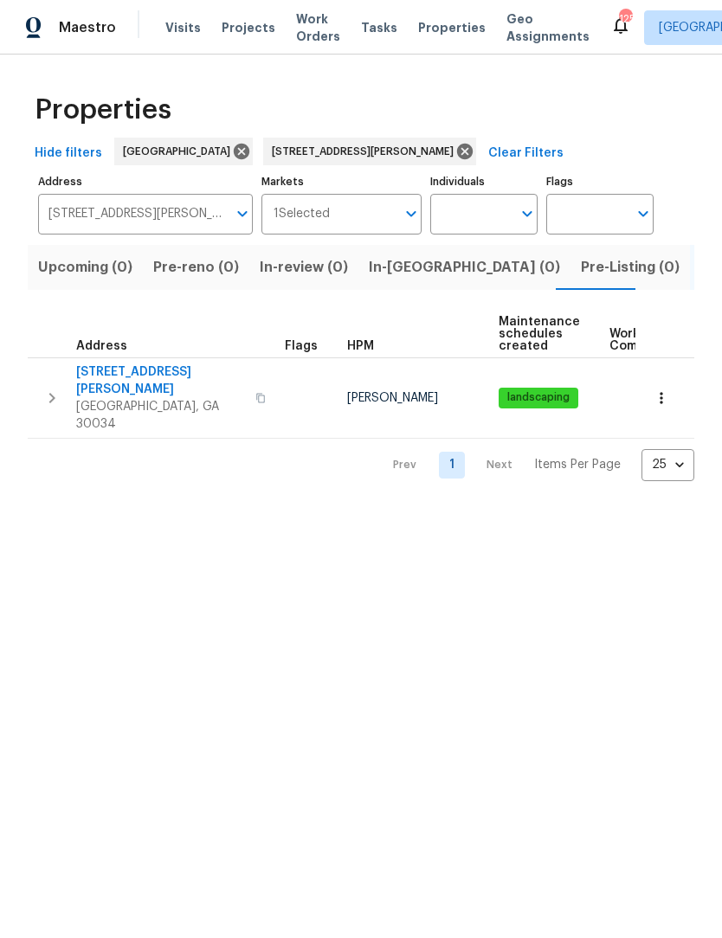
click at [661, 389] on icon "button" at bounding box center [660, 397] width 17 height 17
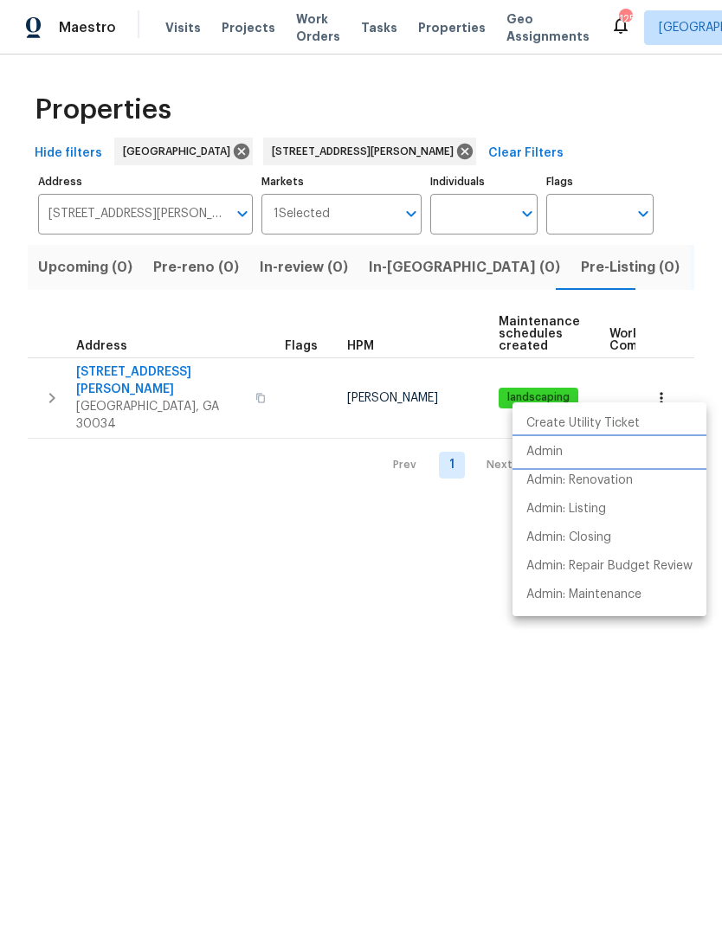
click at [568, 455] on li "Admin" at bounding box center [609, 452] width 194 height 29
